Goal: Task Accomplishment & Management: Manage account settings

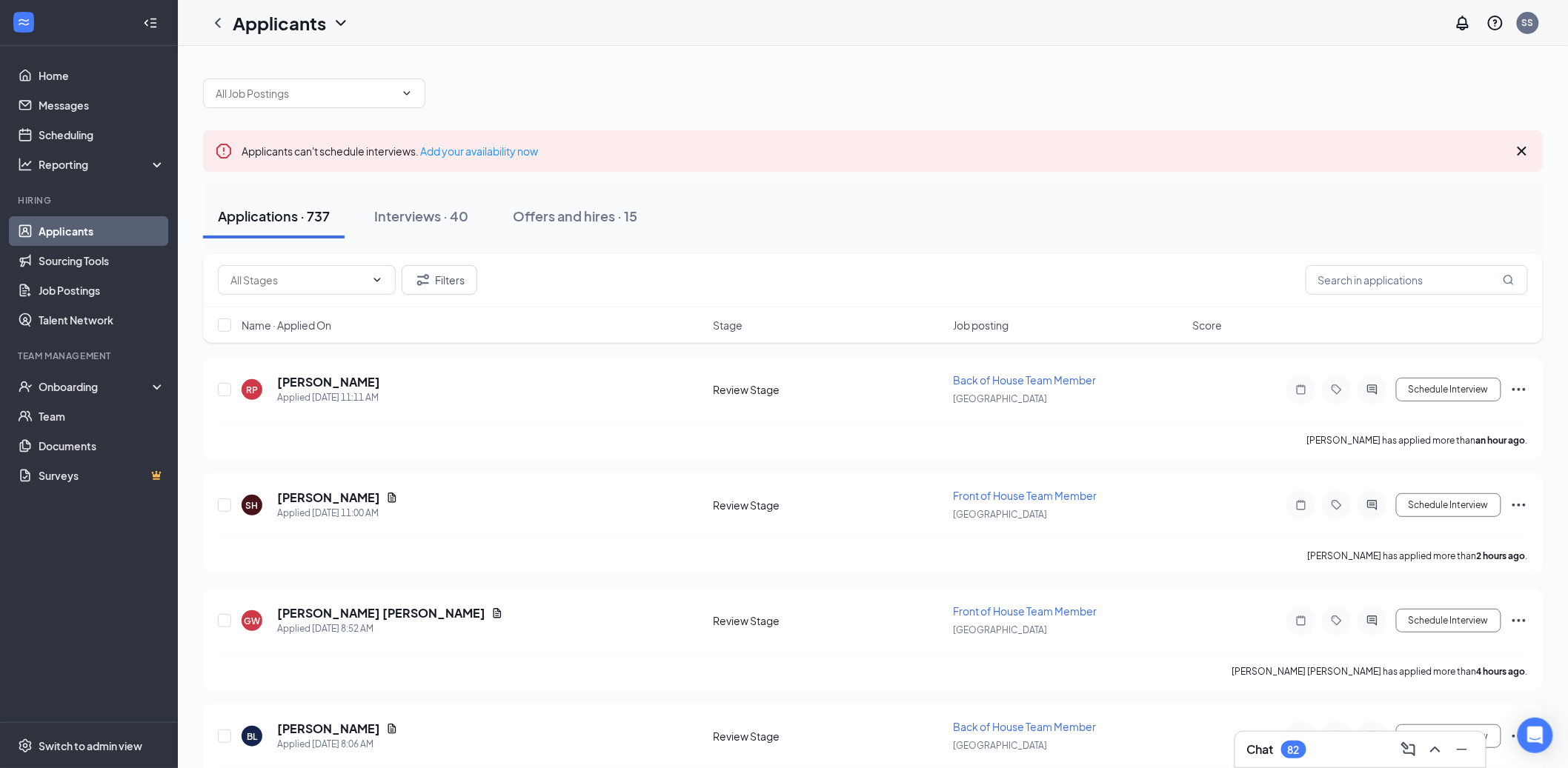
click at [77, 720] on ul "Home Messages Scheduling Reporting Hiring Applicants Sourcing Tools Job Posting…" at bounding box center [88, 384] width 177 height 677
click at [83, 733] on span "Switch to admin view" at bounding box center [102, 746] width 127 height 45
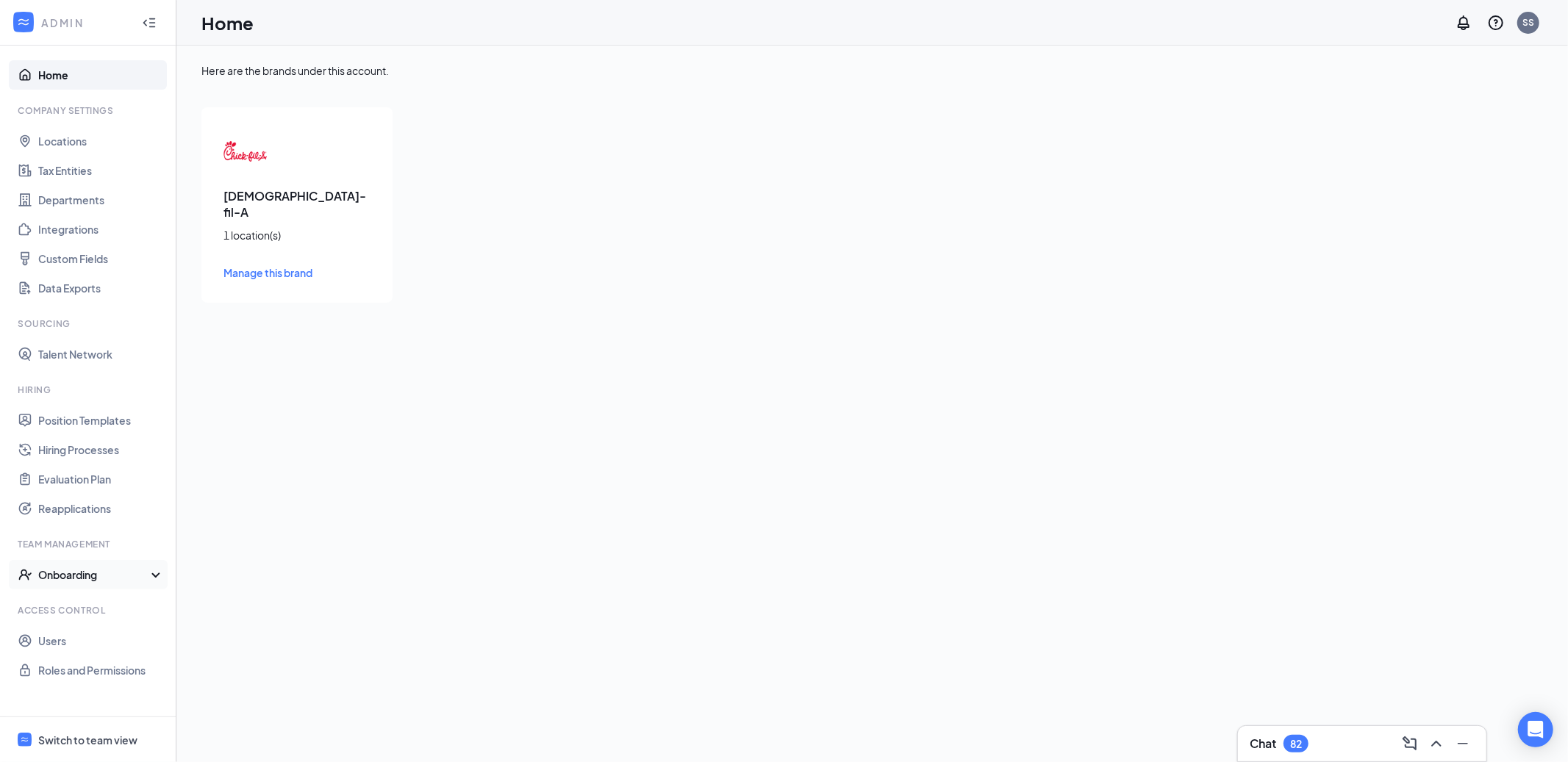
click at [69, 572] on div "Onboarding" at bounding box center [95, 575] width 113 height 14
click at [74, 592] on link "Onboarding Processes" at bounding box center [101, 604] width 126 height 30
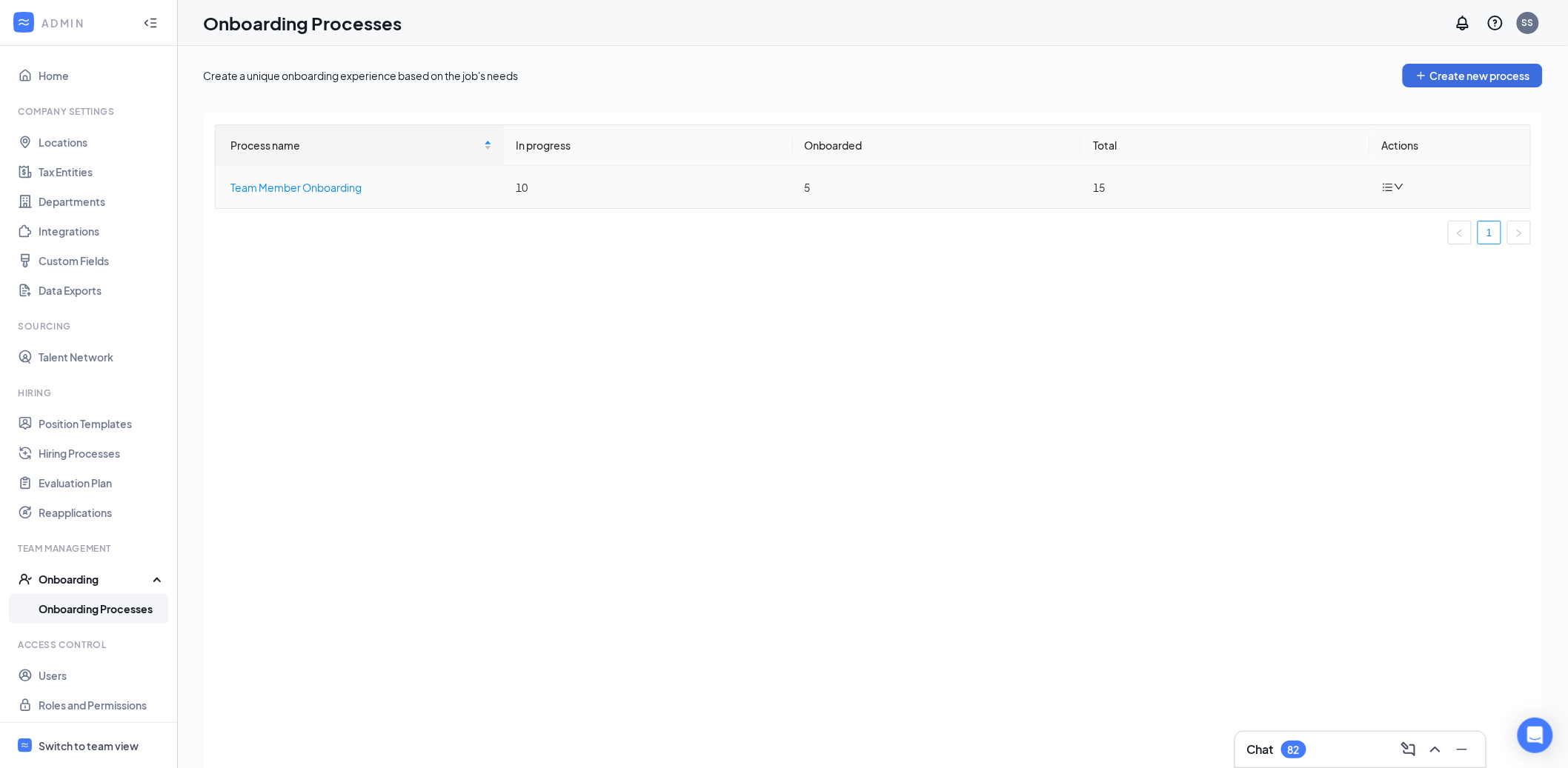
click at [283, 188] on div "Team Member Onboarding" at bounding box center [361, 188] width 261 height 16
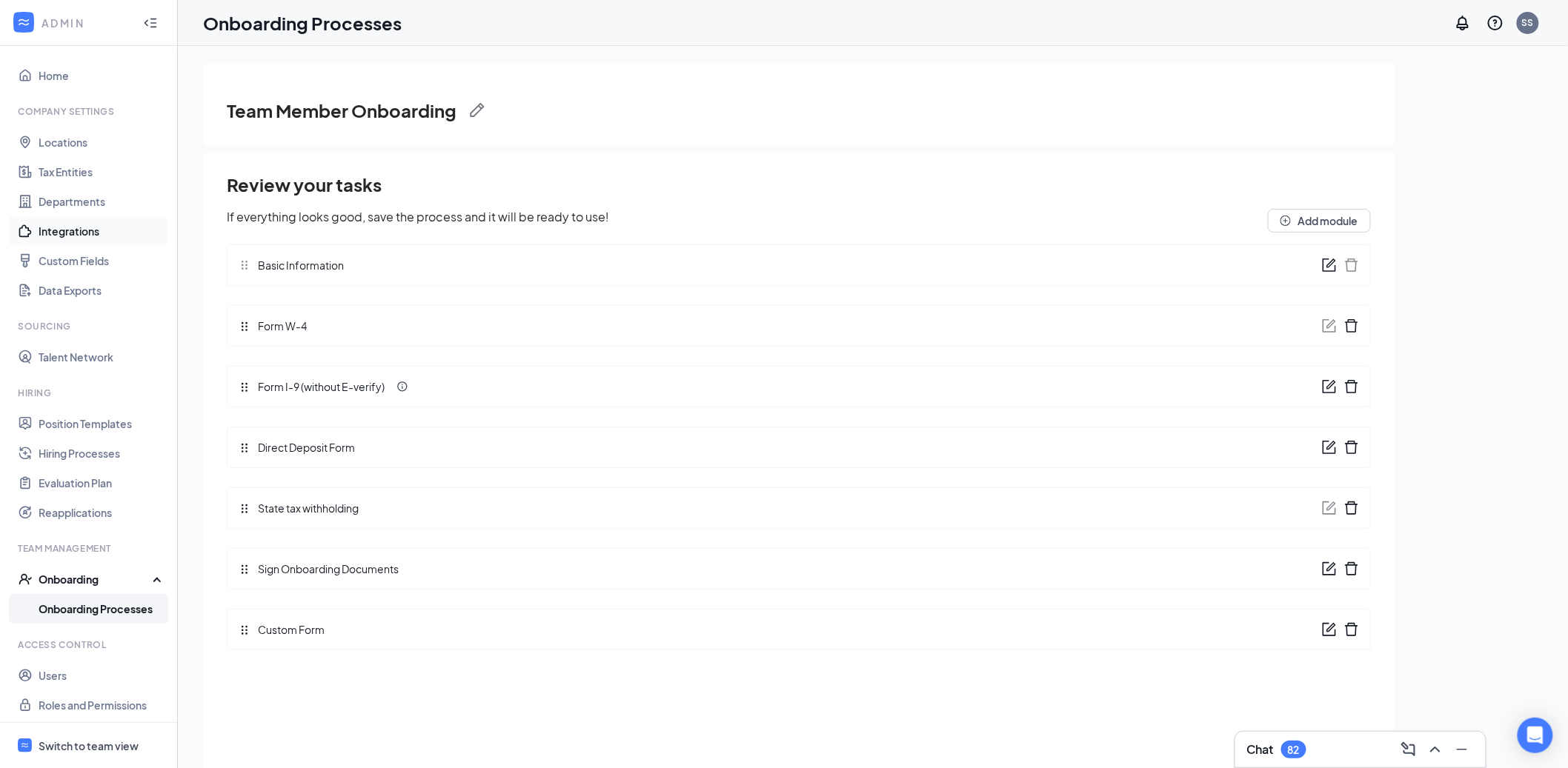
click at [118, 231] on link "Integrations" at bounding box center [102, 231] width 127 height 30
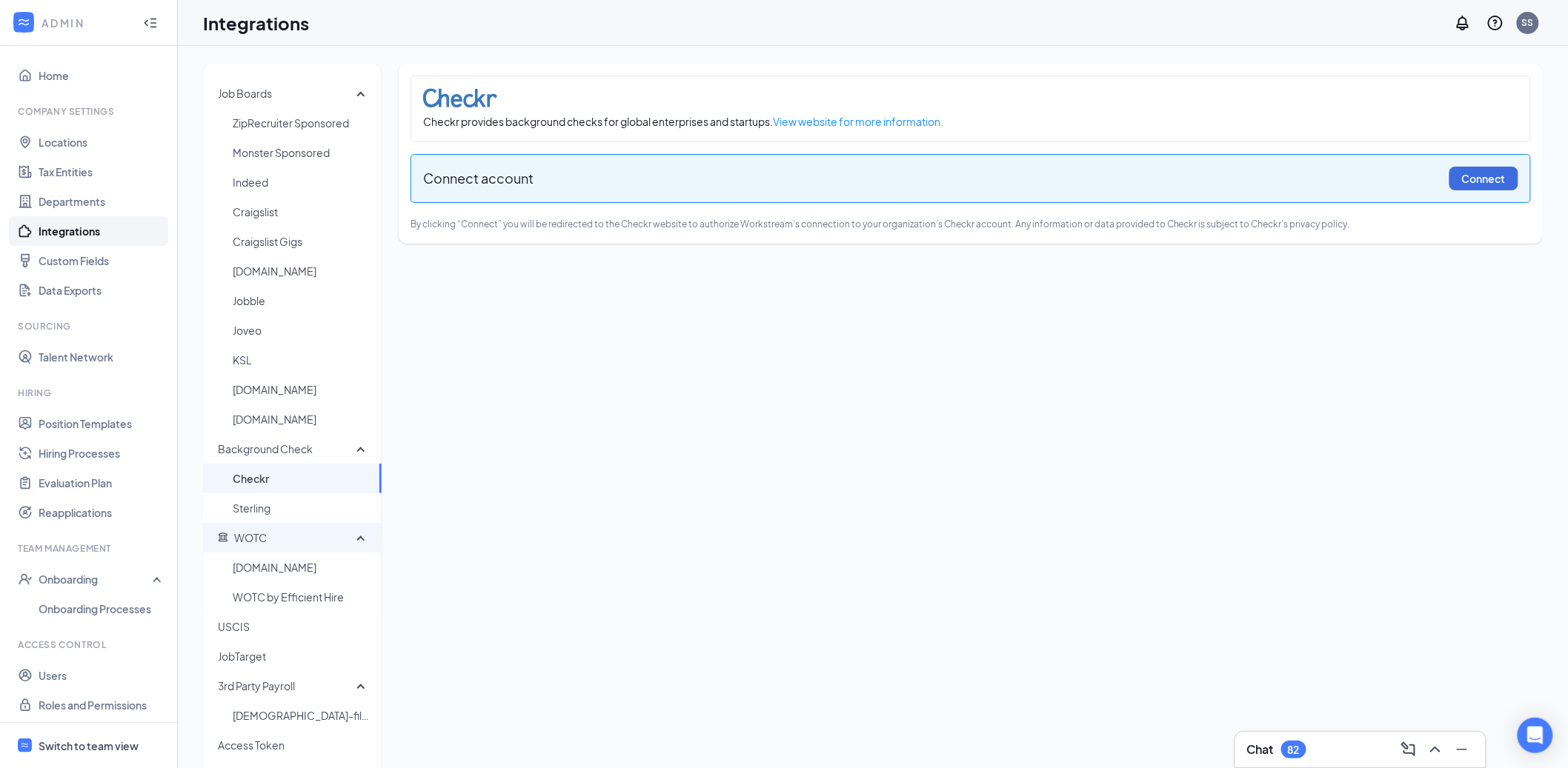
scroll to position [11, 0]
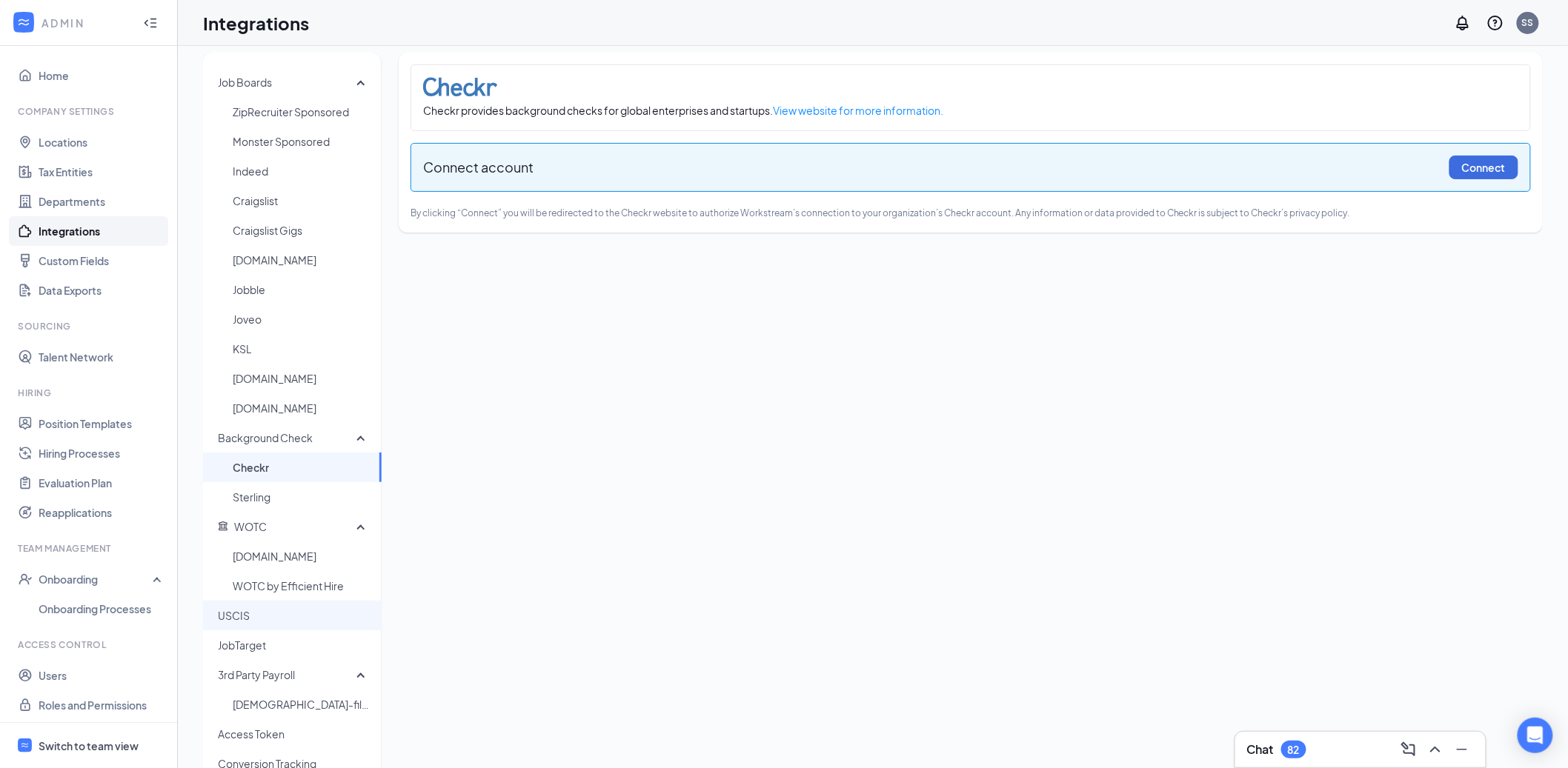
click at [270, 618] on span "USCIS" at bounding box center [294, 615] width 152 height 30
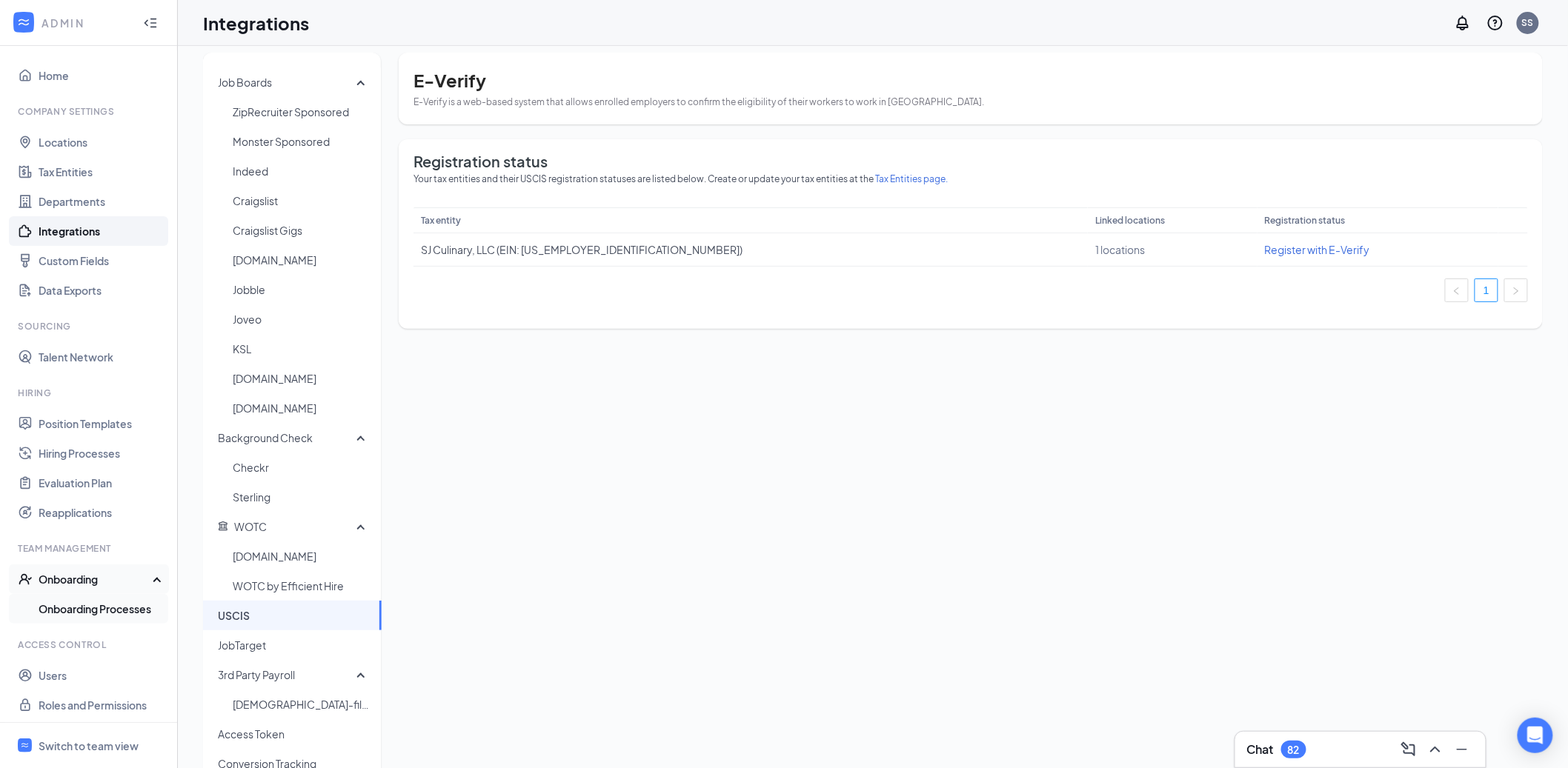
click at [101, 618] on link "Onboarding Processes" at bounding box center [102, 609] width 127 height 30
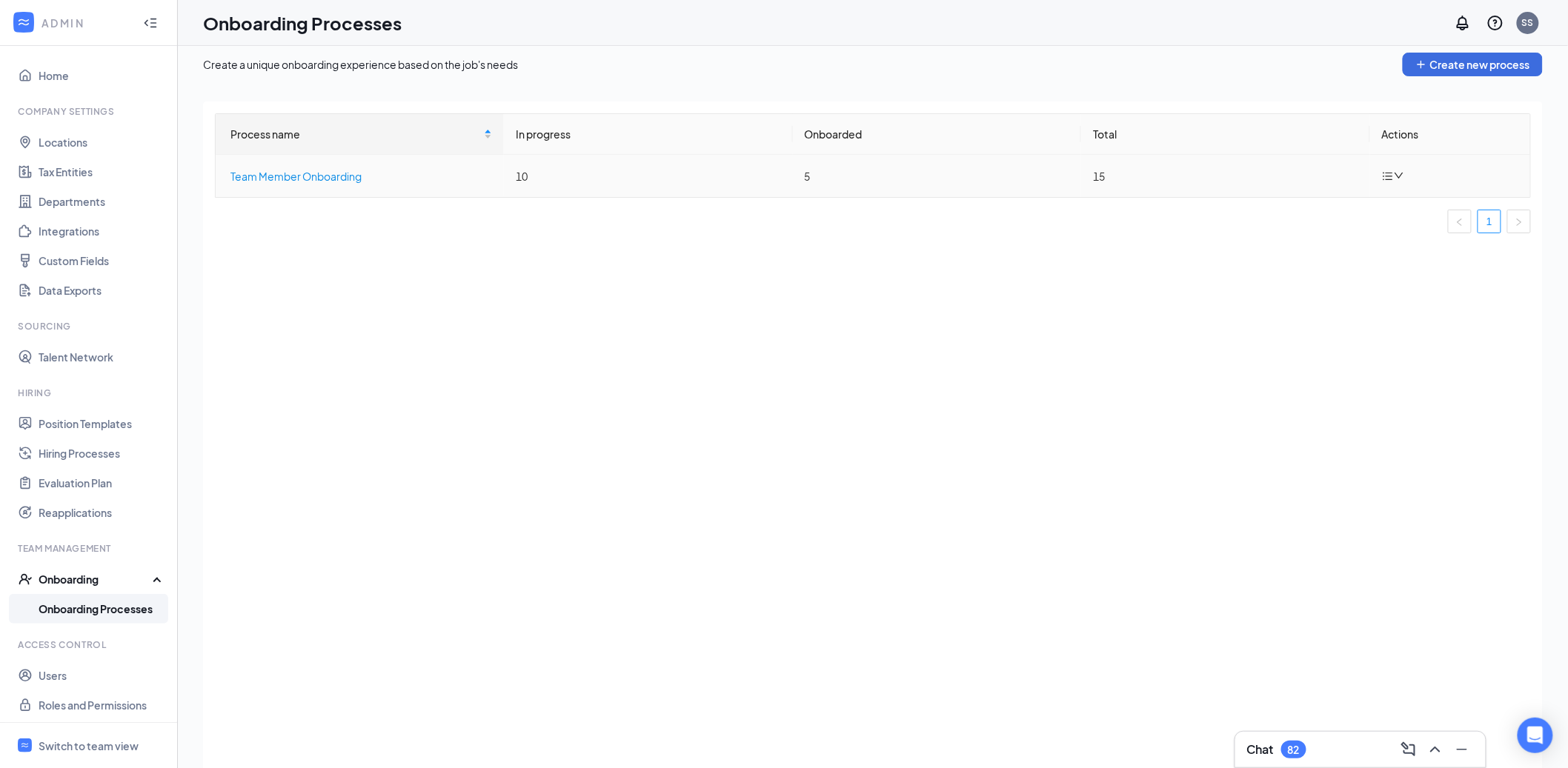
click at [345, 176] on div "Team Member Onboarding" at bounding box center [361, 176] width 261 height 16
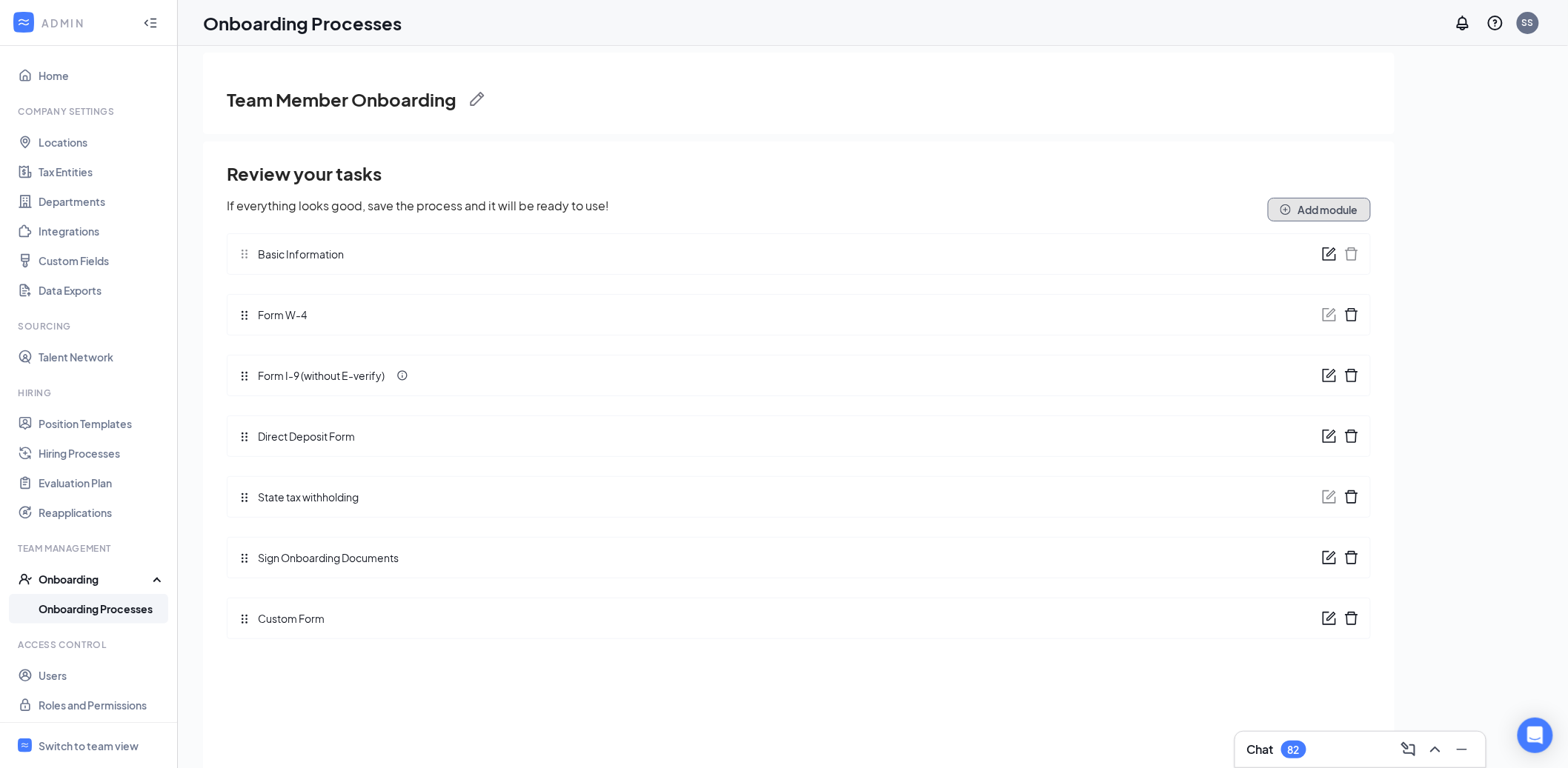
click at [1347, 213] on button "Add module" at bounding box center [1319, 209] width 103 height 23
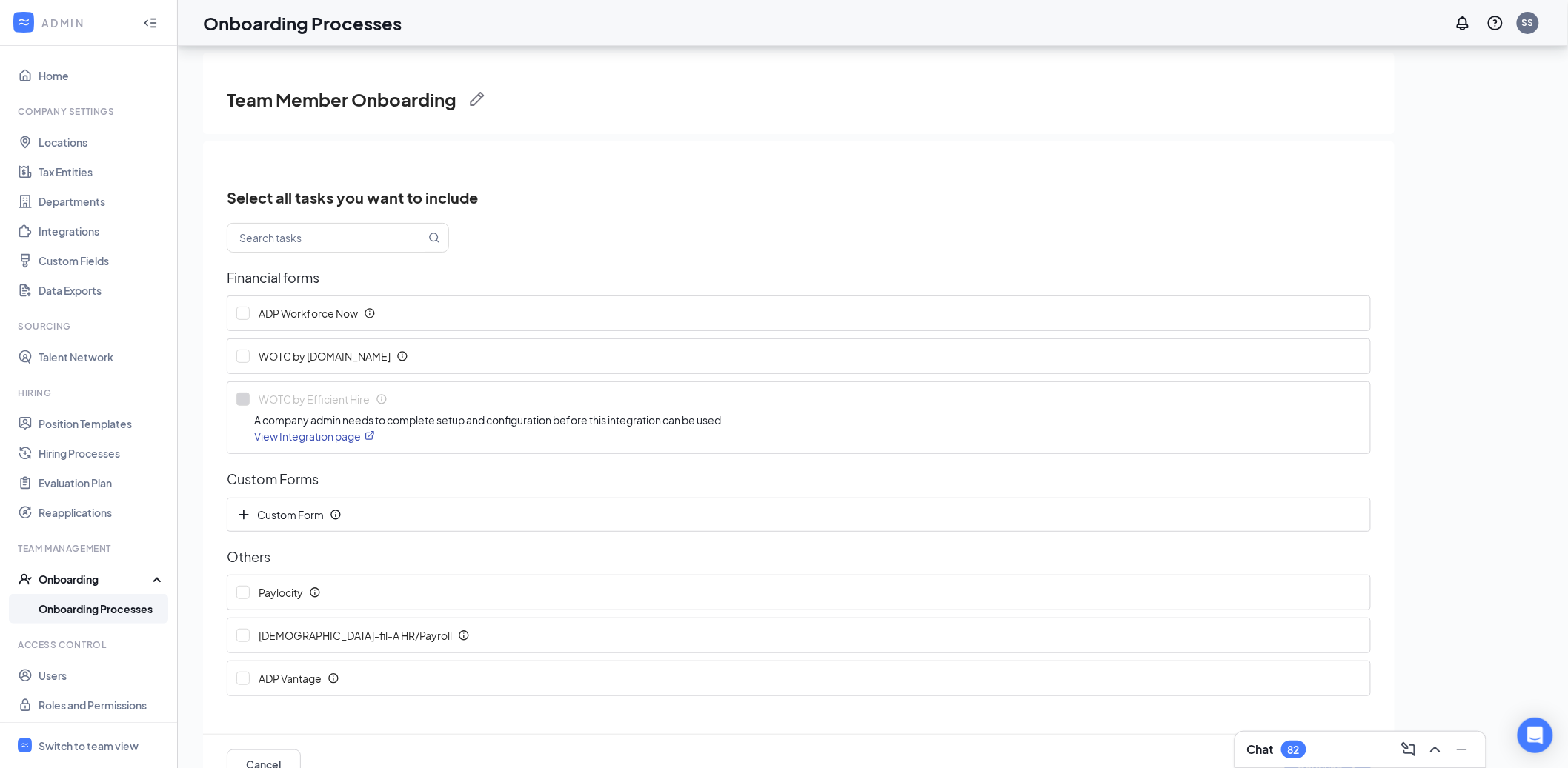
scroll to position [66, 0]
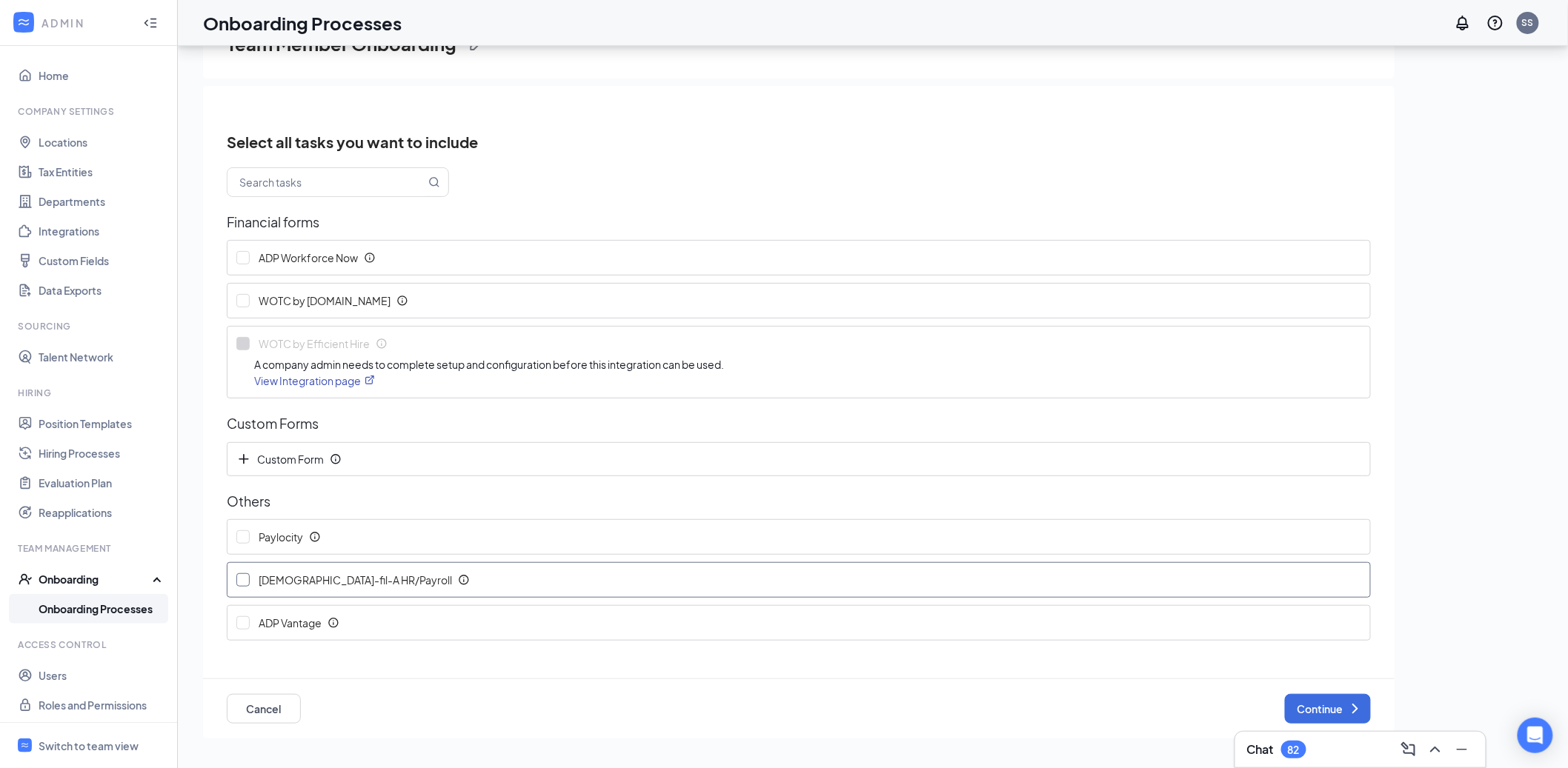
click at [325, 571] on label "[DEMOGRAPHIC_DATA]-fil-A HR/Payroll" at bounding box center [356, 580] width 257 height 34
click at [250, 574] on input "[DEMOGRAPHIC_DATA]-fil-A HR/Payroll" at bounding box center [243, 580] width 13 height 13
checkbox input "true"
click at [1315, 699] on button "Continue" at bounding box center [1328, 709] width 86 height 30
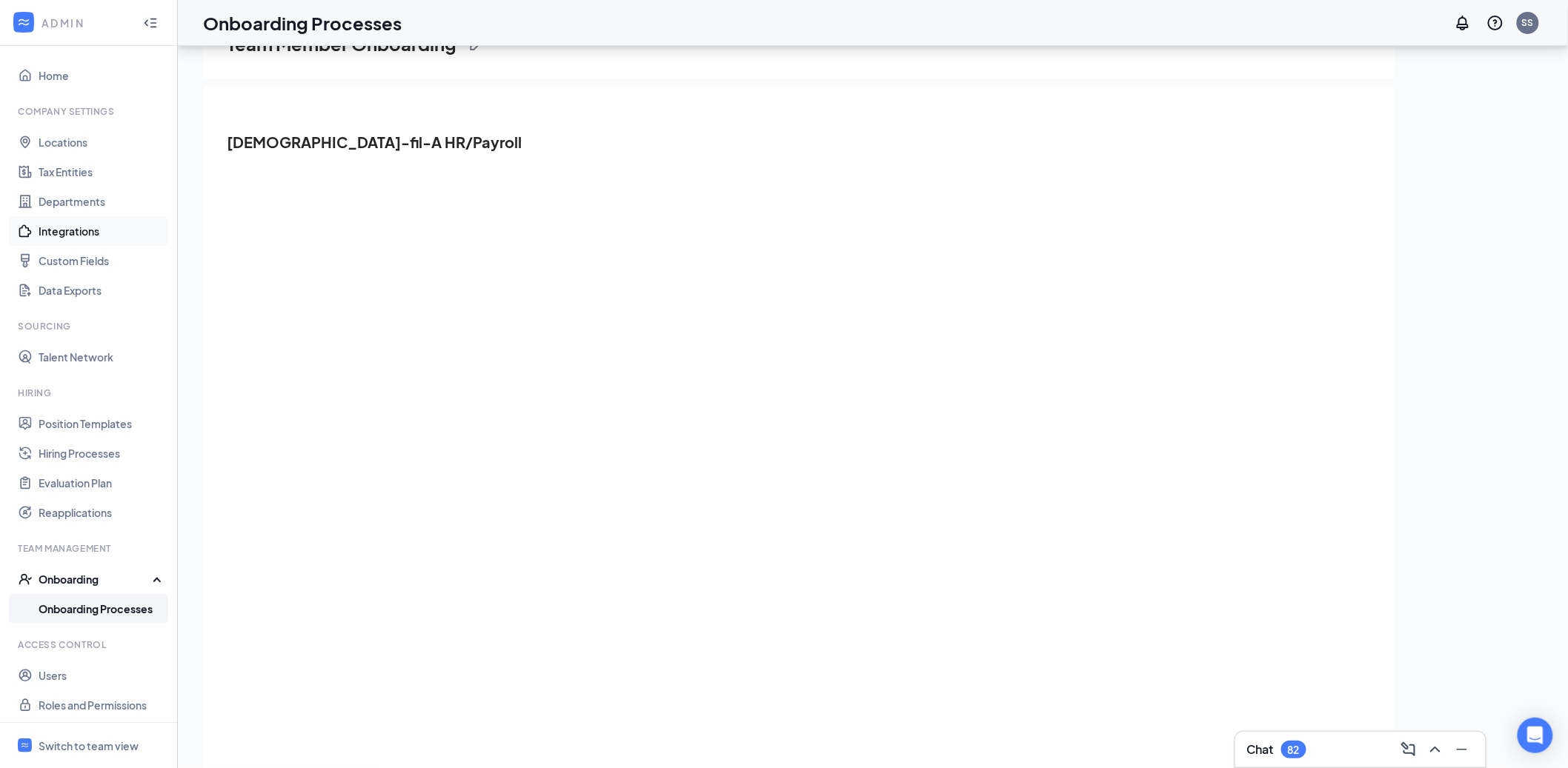
click at [105, 234] on link "Integrations" at bounding box center [102, 231] width 127 height 30
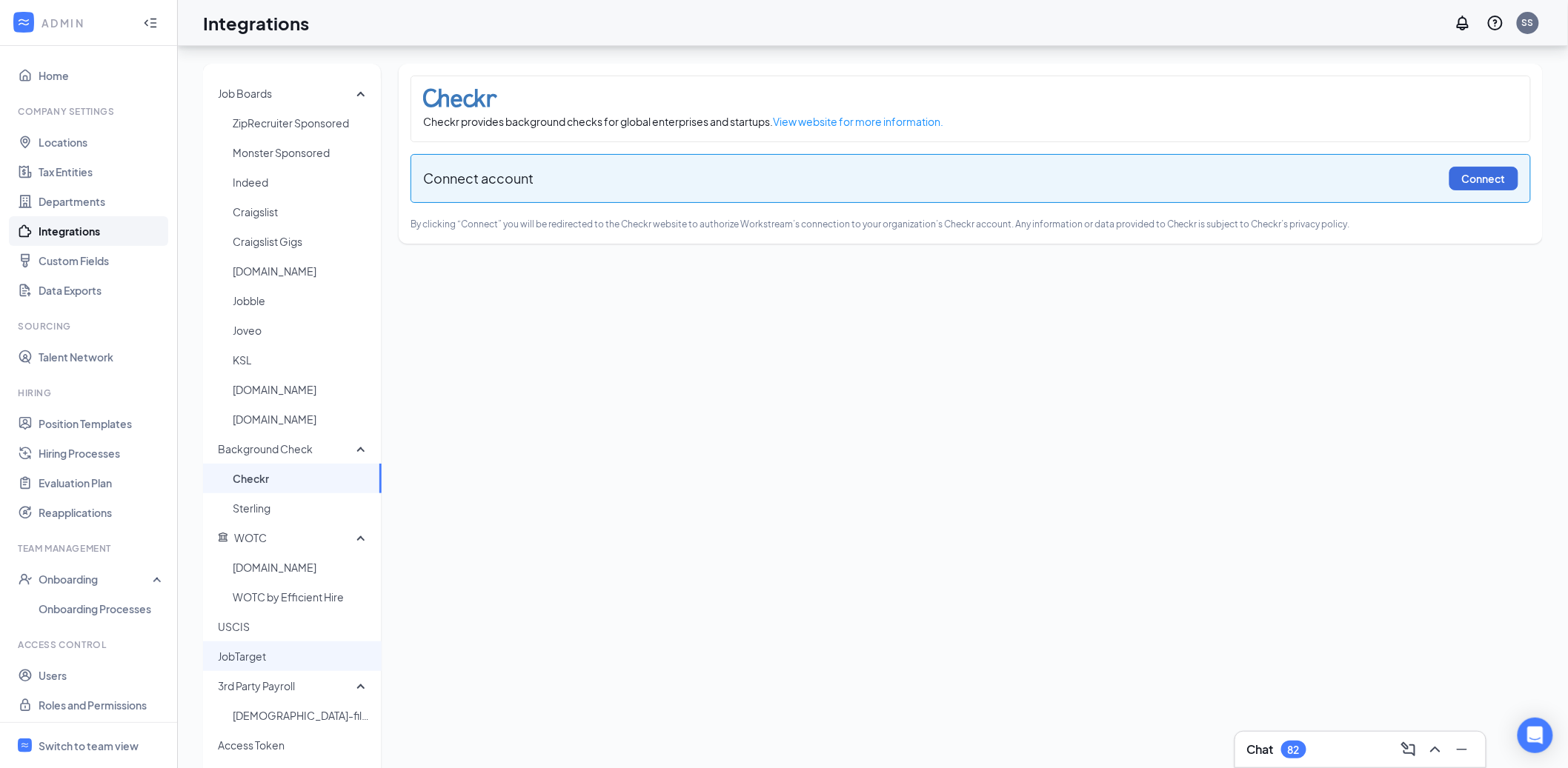
scroll to position [56, 0]
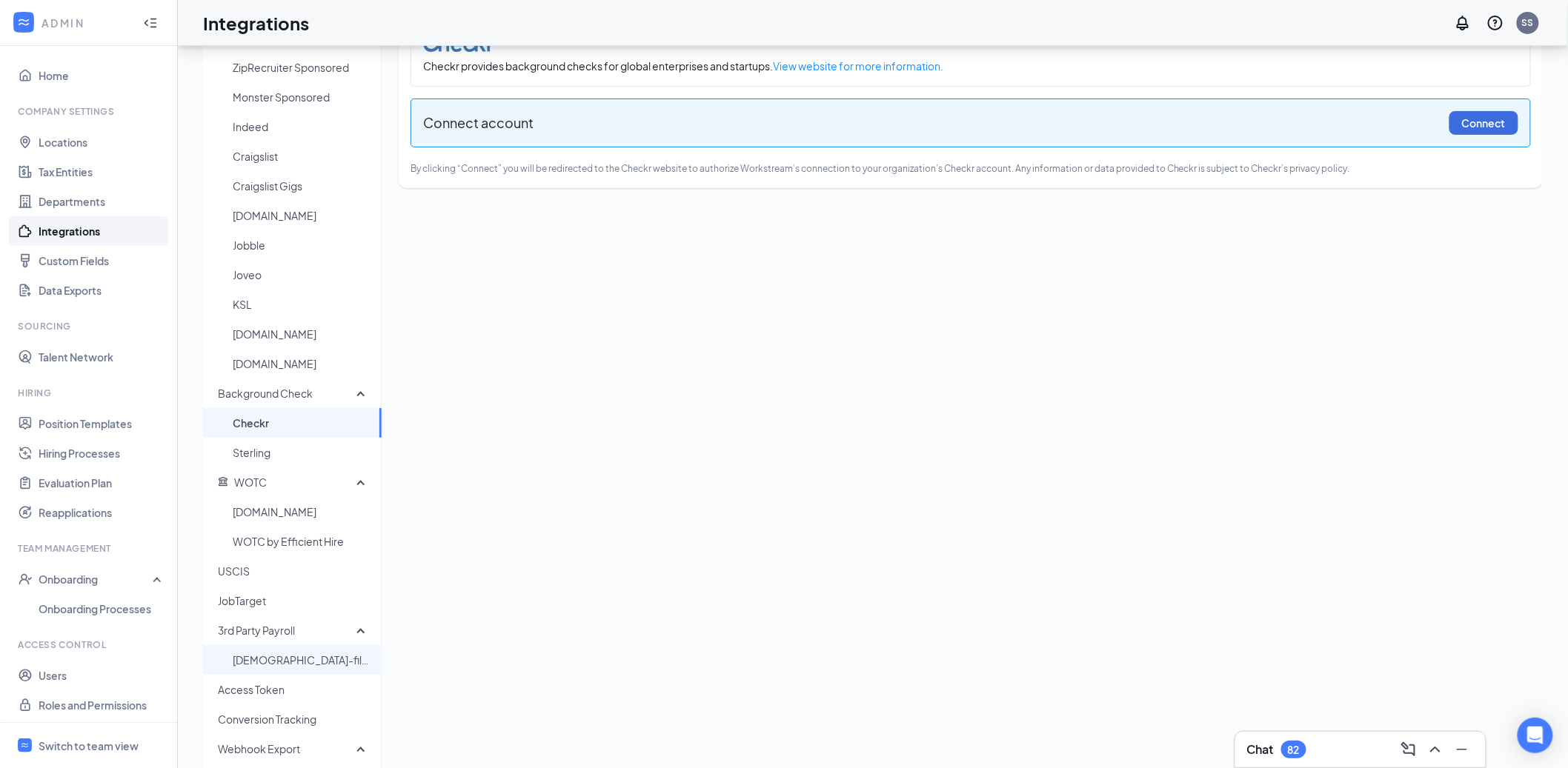
click at [298, 662] on span "[DEMOGRAPHIC_DATA]-fil-A HR/Payroll" at bounding box center [300, 660] width 137 height 30
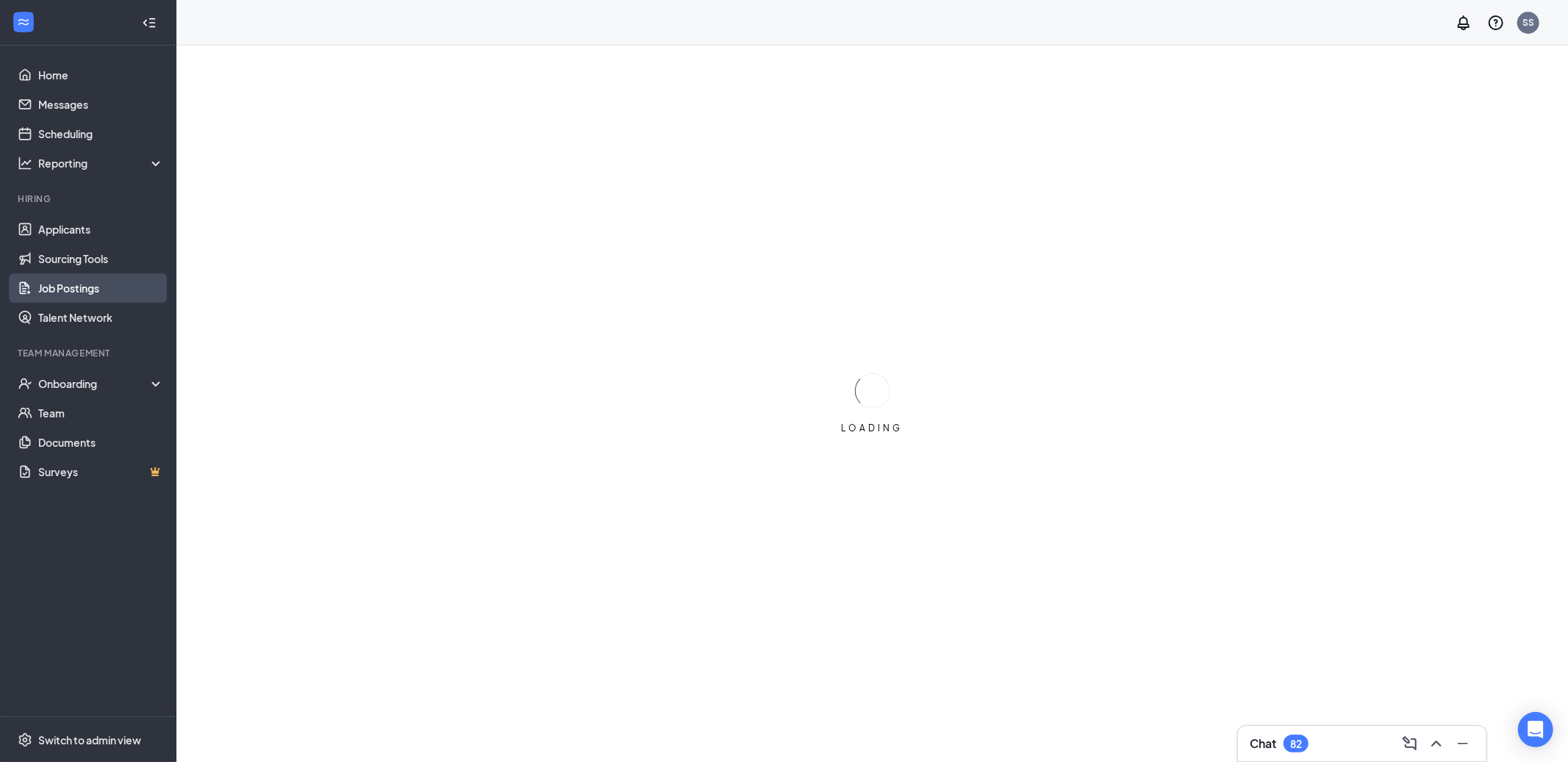
click at [104, 293] on link "Job Postings" at bounding box center [101, 288] width 126 height 30
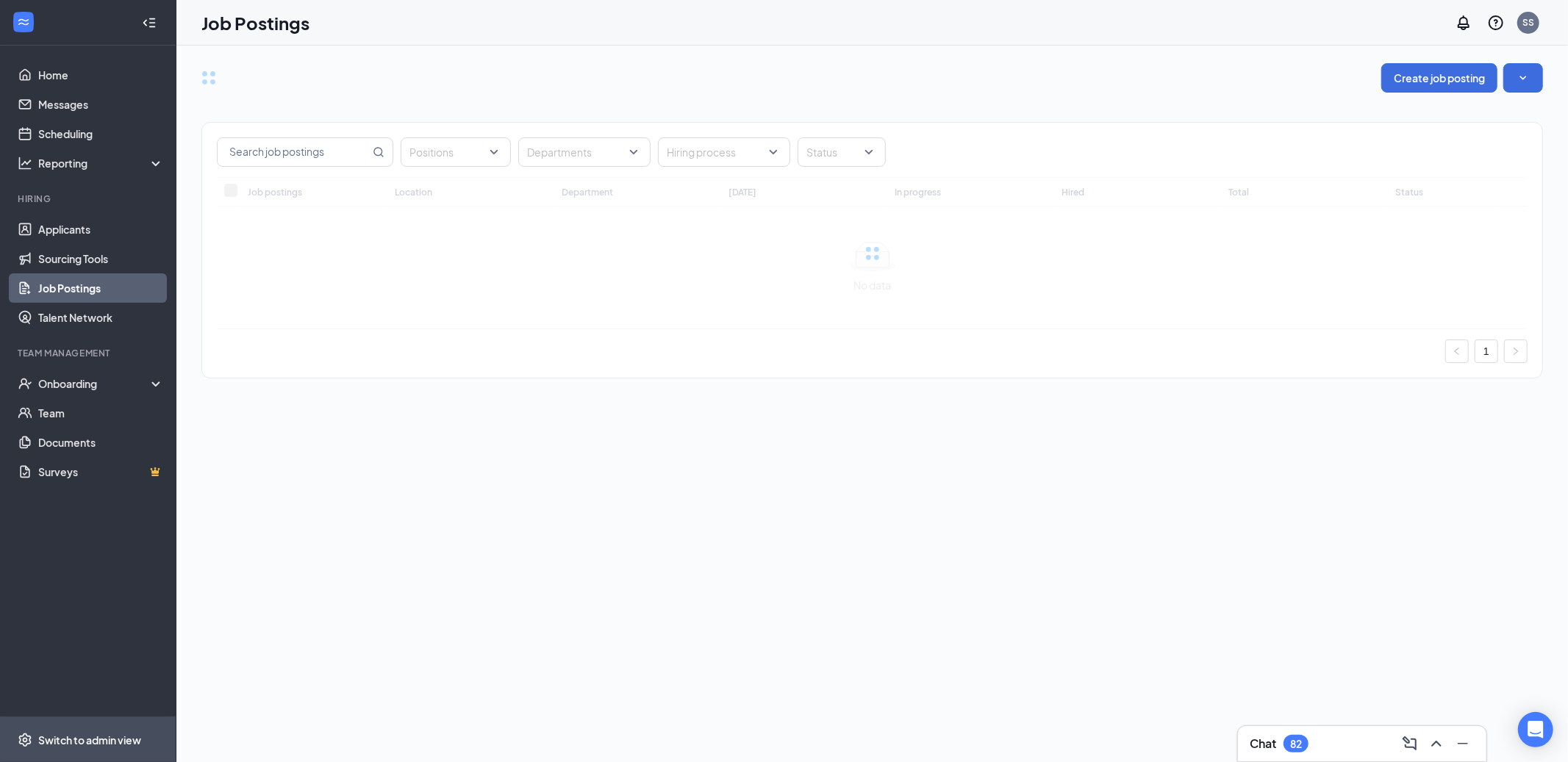
click at [111, 751] on span "Switch to admin view" at bounding box center [101, 740] width 126 height 45
